Goal: Task Accomplishment & Management: Complete application form

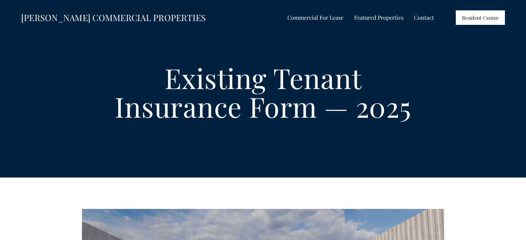
select select "US"
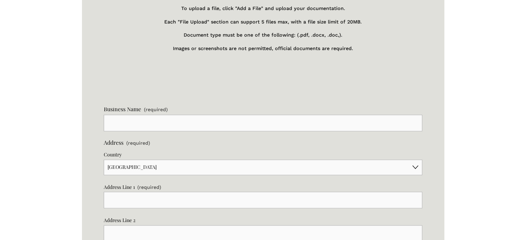
scroll to position [933, 0]
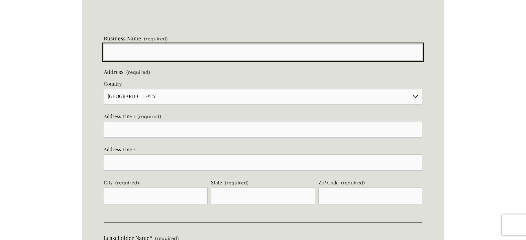
click at [122, 60] on input "Business Name (required)" at bounding box center [263, 52] width 318 height 17
type input "Eagle's HVAC"
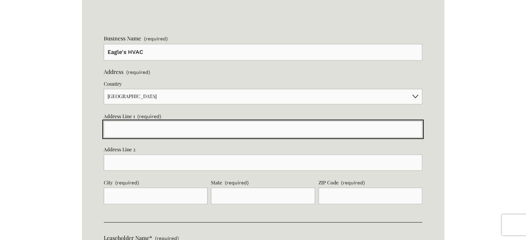
type input "[STREET_ADDRESS]"
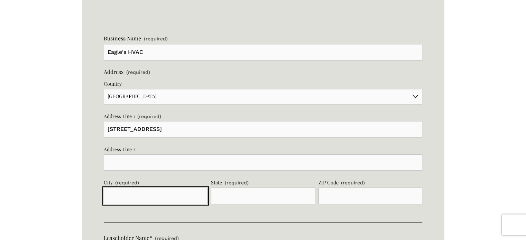
type input "[GEOGRAPHIC_DATA]"
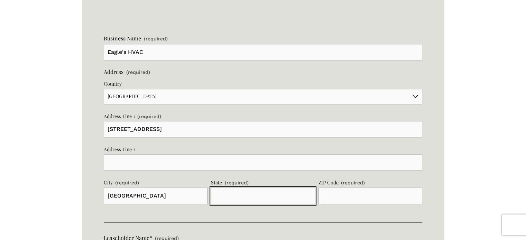
type input "[US_STATE]"
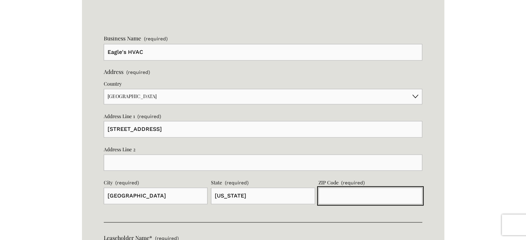
type input "72751"
type input "[PERSON_NAME]"
type input "Eagle"
type input "[EMAIL_ADDRESS][DOMAIN_NAME]"
type input "[PHONE_NUMBER]"
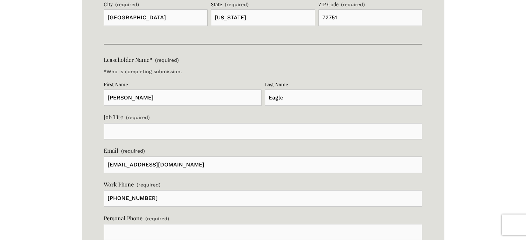
scroll to position [1091, 0]
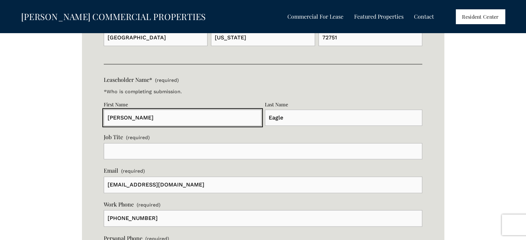
drag, startPoint x: 103, startPoint y: 126, endPoint x: 95, endPoint y: 126, distance: 8.3
type input "[PERSON_NAME]"
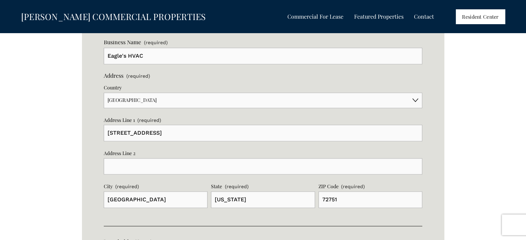
scroll to position [919, 0]
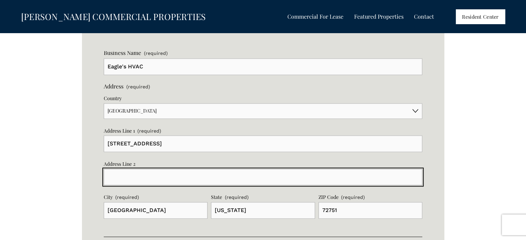
click at [139, 184] on input "Address Line 2" at bounding box center [263, 177] width 318 height 17
type input "PO BOX 646"
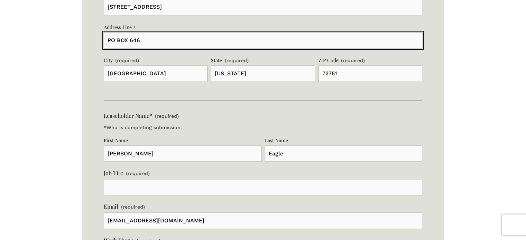
scroll to position [1091, 0]
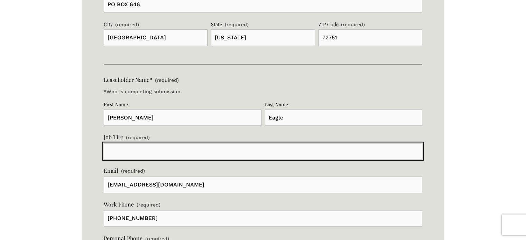
click at [105, 160] on input "Job Tite (required)" at bounding box center [263, 151] width 318 height 17
type input "owner"
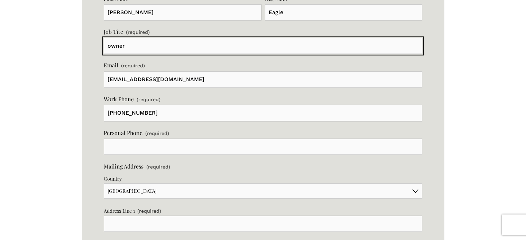
scroll to position [1230, 0]
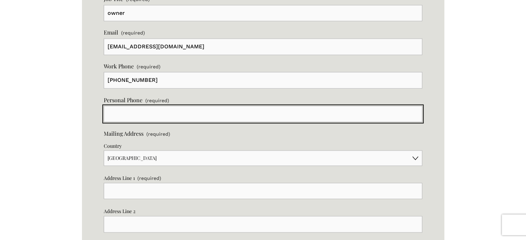
click at [118, 122] on input "text" at bounding box center [263, 114] width 318 height 17
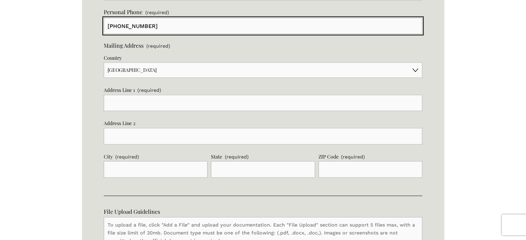
scroll to position [1333, 0]
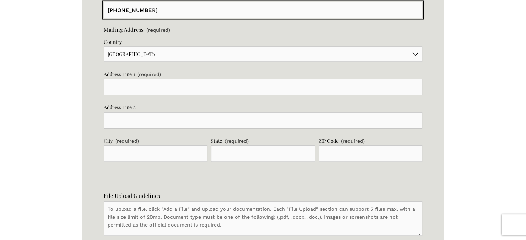
type input "[PHONE_NUMBER]"
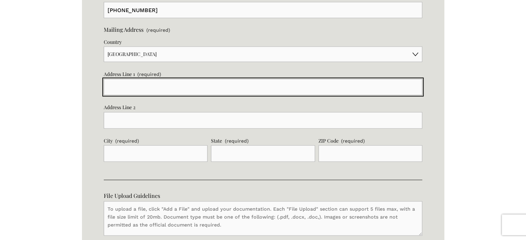
click at [126, 96] on input "Address Line 1 (required)" at bounding box center [263, 87] width 318 height 17
type input "p"
type input "PO BOX 646"
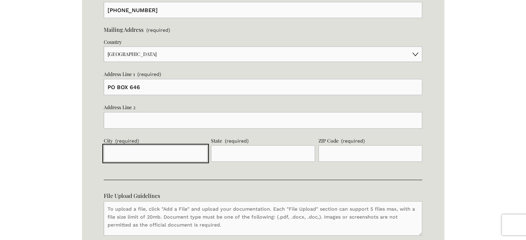
click at [118, 151] on input "City (required)" at bounding box center [156, 153] width 104 height 17
type input "[GEOGRAPHIC_DATA]"
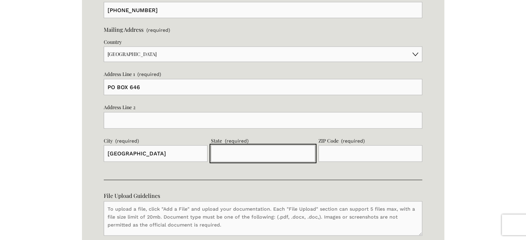
type input "[US_STATE]"
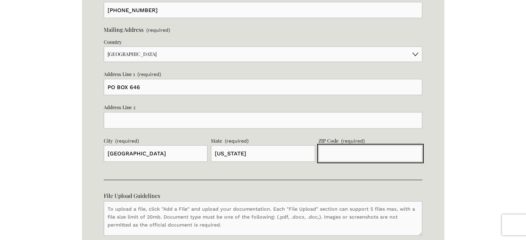
type input "72751"
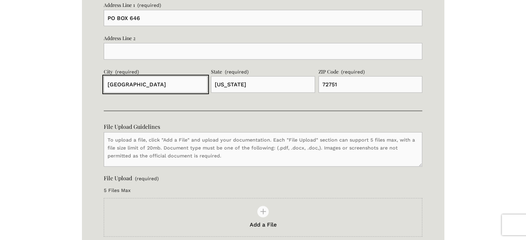
scroll to position [1437, 0]
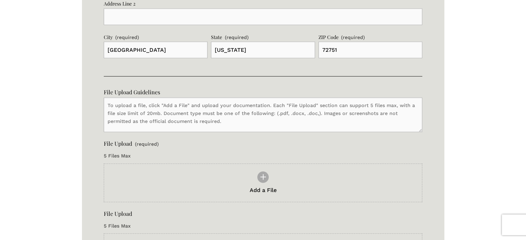
click at [263, 180] on icon at bounding box center [263, 178] width 6 height 6
click at [263, 181] on input "Add a File" at bounding box center [263, 172] width 318 height 17
type input "C:\fakepath\COI [PERSON_NAME] Comml Props.pdf"
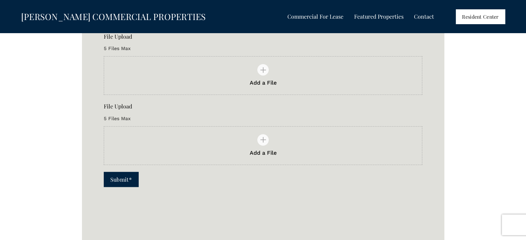
scroll to position [1768, 0]
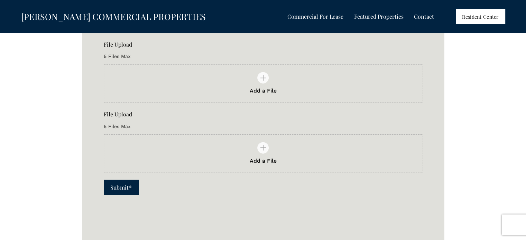
click at [110, 195] on button "Submit* Submit*" at bounding box center [121, 187] width 35 height 15
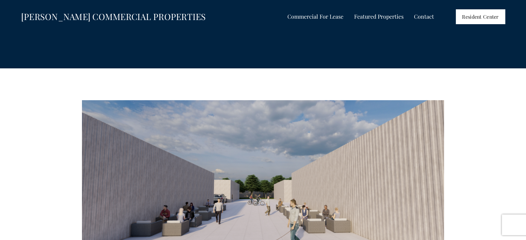
scroll to position [0, 0]
